Goal: Information Seeking & Learning: Learn about a topic

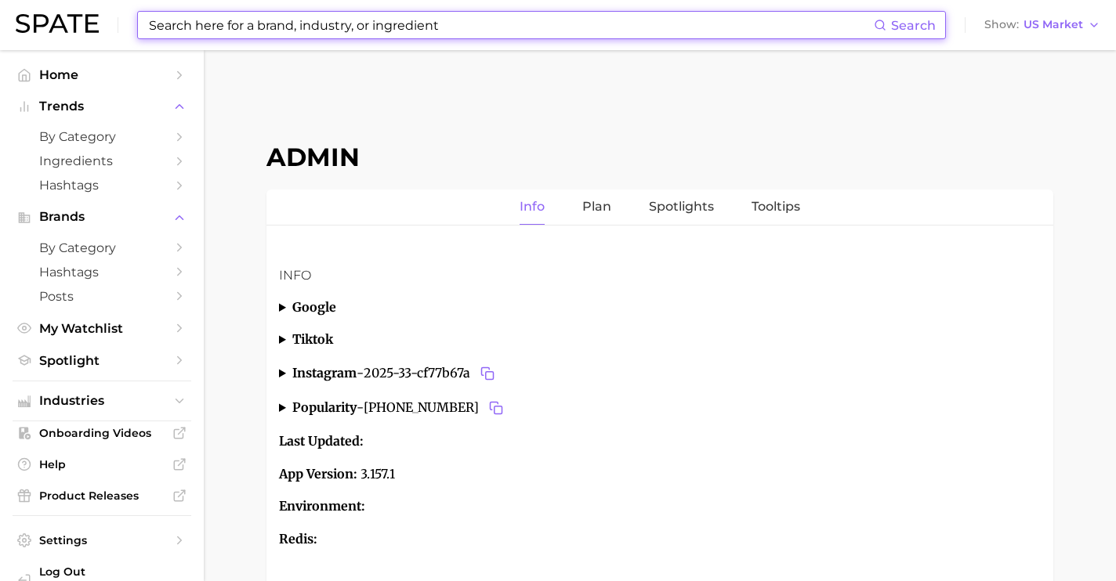
click at [465, 27] on input at bounding box center [510, 25] width 726 height 27
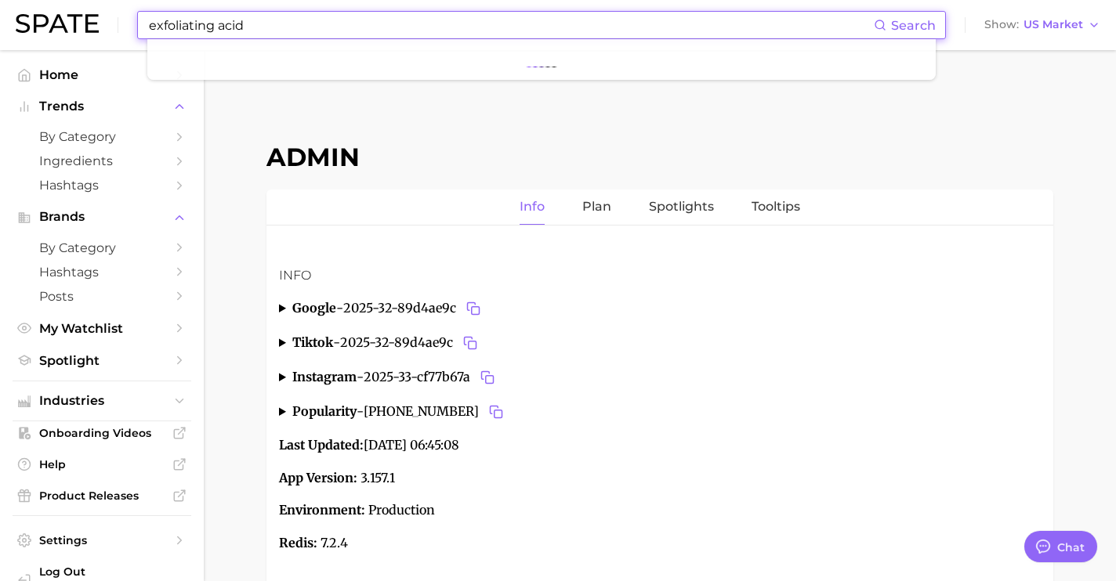
scroll to position [5889, 0]
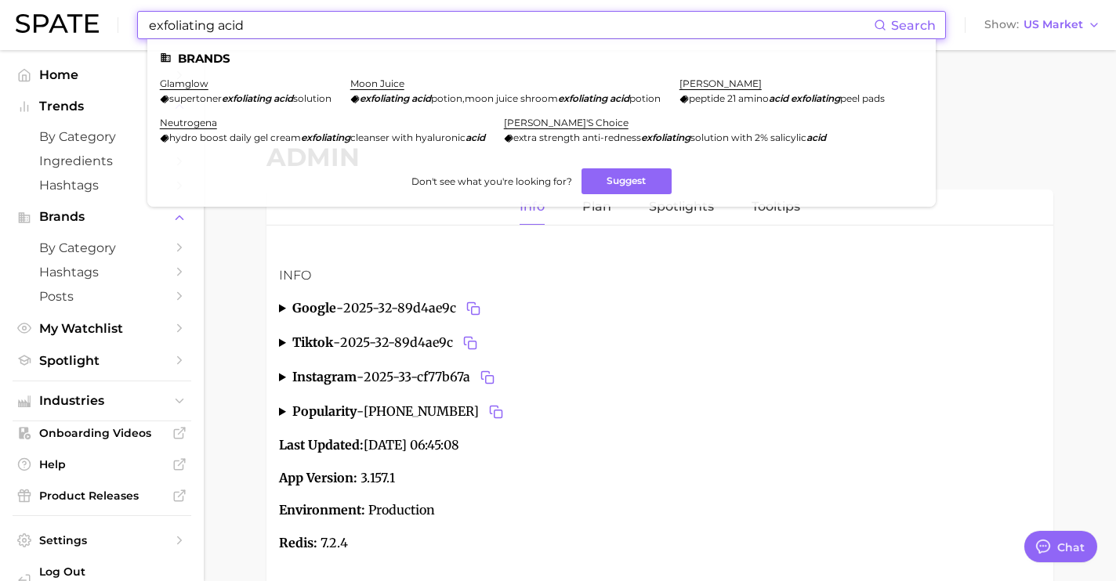
drag, startPoint x: 323, startPoint y: 28, endPoint x: 219, endPoint y: 28, distance: 104.2
click at [216, 28] on input "exfoliating acid" at bounding box center [510, 25] width 726 height 27
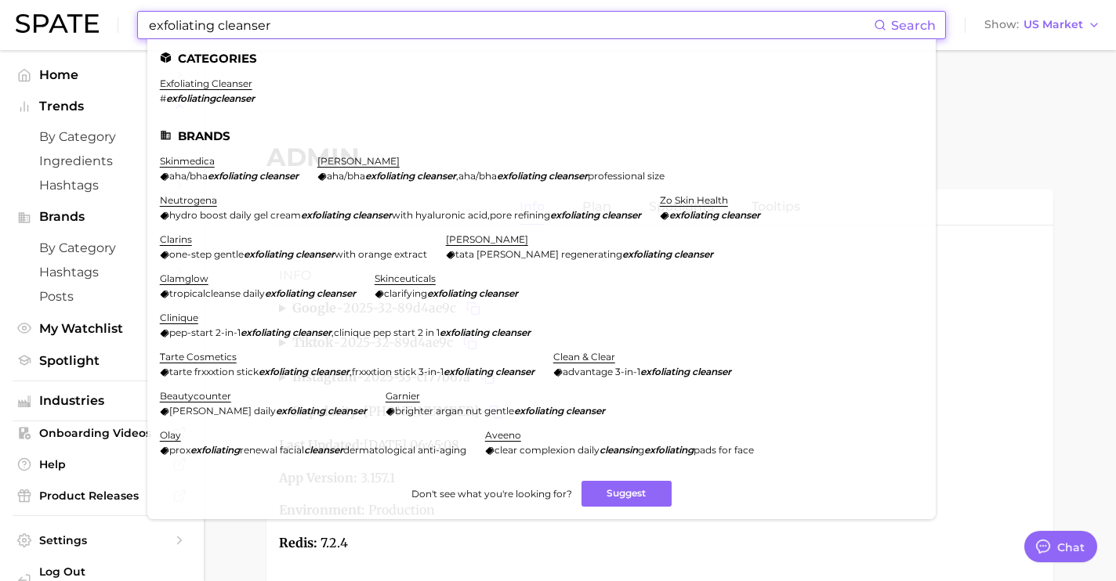
drag, startPoint x: 284, startPoint y: 28, endPoint x: 218, endPoint y: 27, distance: 66.6
click at [218, 27] on input "exfoliating cleanser" at bounding box center [510, 25] width 726 height 27
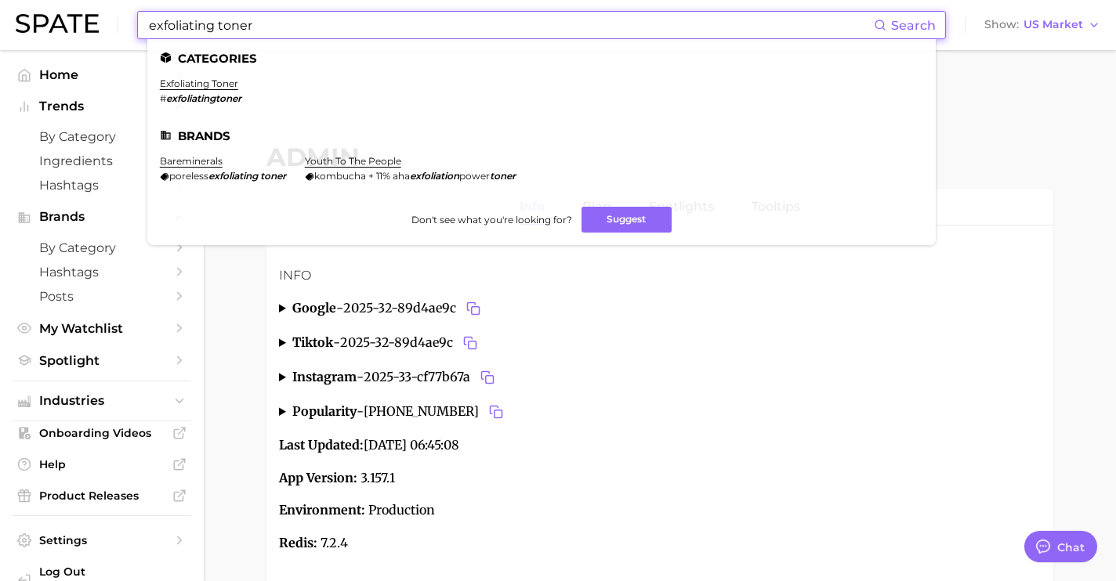
drag, startPoint x: 283, startPoint y: 19, endPoint x: 219, endPoint y: 24, distance: 64.4
click at [219, 24] on input "exfoliating toner" at bounding box center [510, 25] width 726 height 27
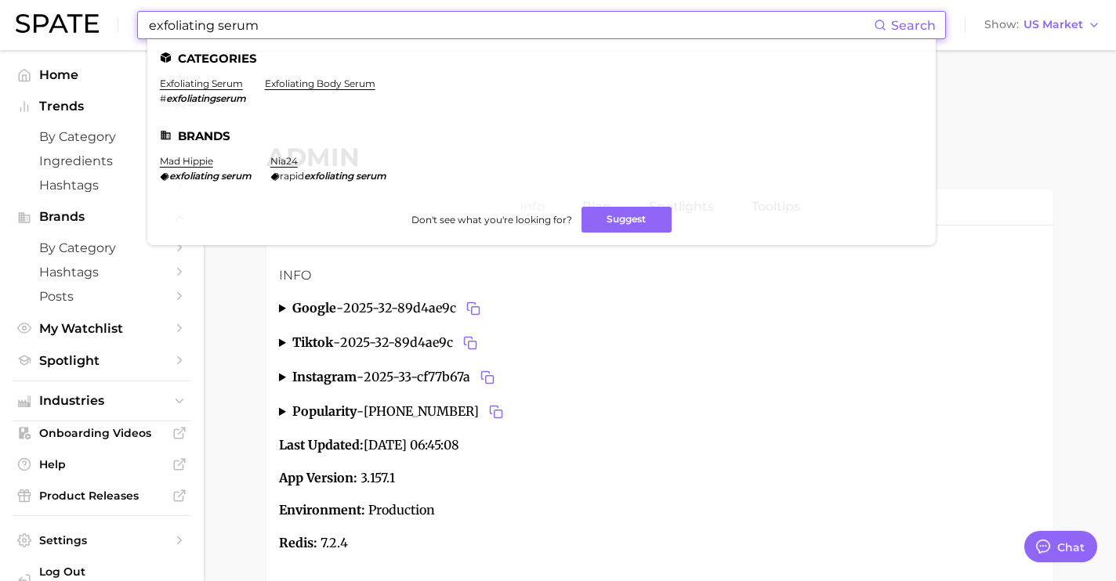
type input "exfoliating serum"
click at [216, 273] on main "Admin Info Plan Spotlights Tooltips Info google - 2025-32-89d4ae9c FR actual mo…" at bounding box center [660, 399] width 912 height 699
